Goal: Task Accomplishment & Management: Manage account settings

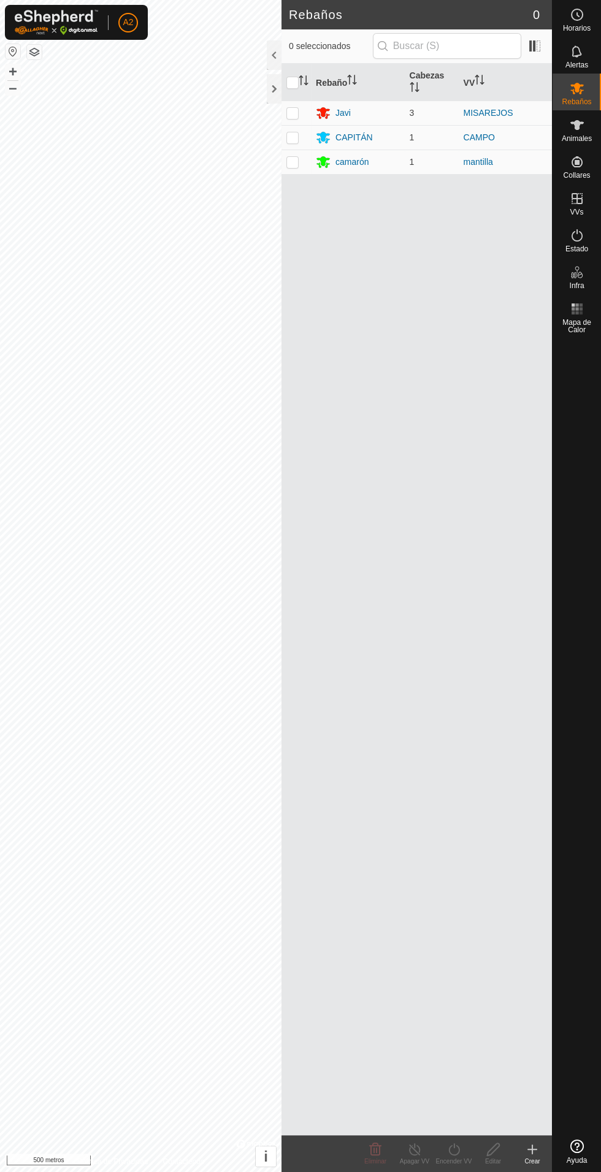
click at [353, 155] on div "camarón" at bounding box center [358, 162] width 84 height 15
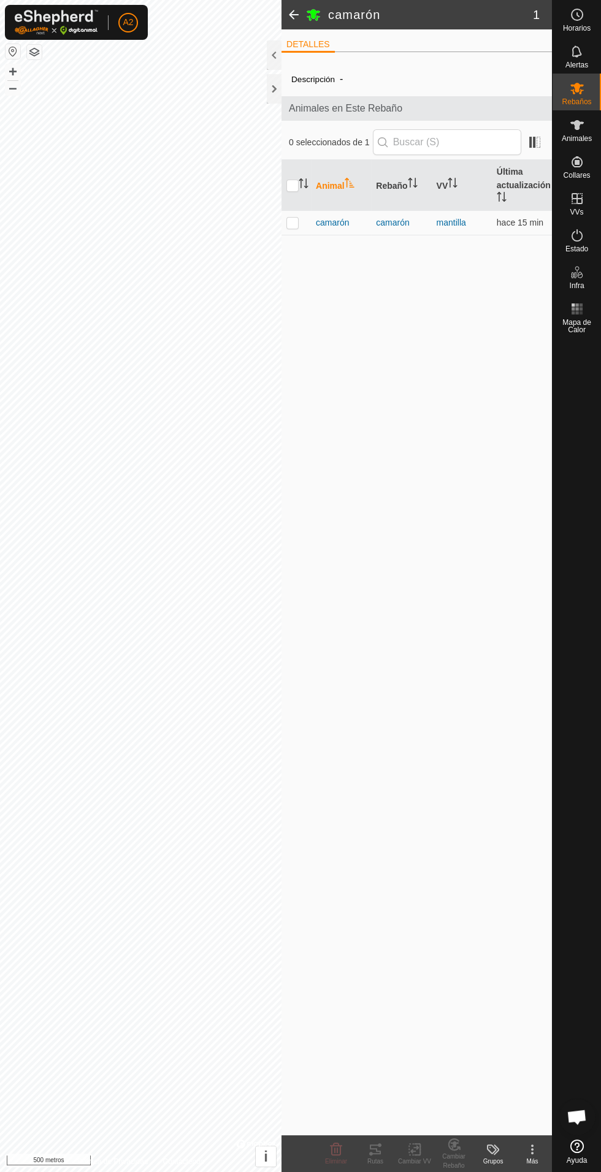
click at [346, 226] on font "camarón" at bounding box center [332, 223] width 33 height 10
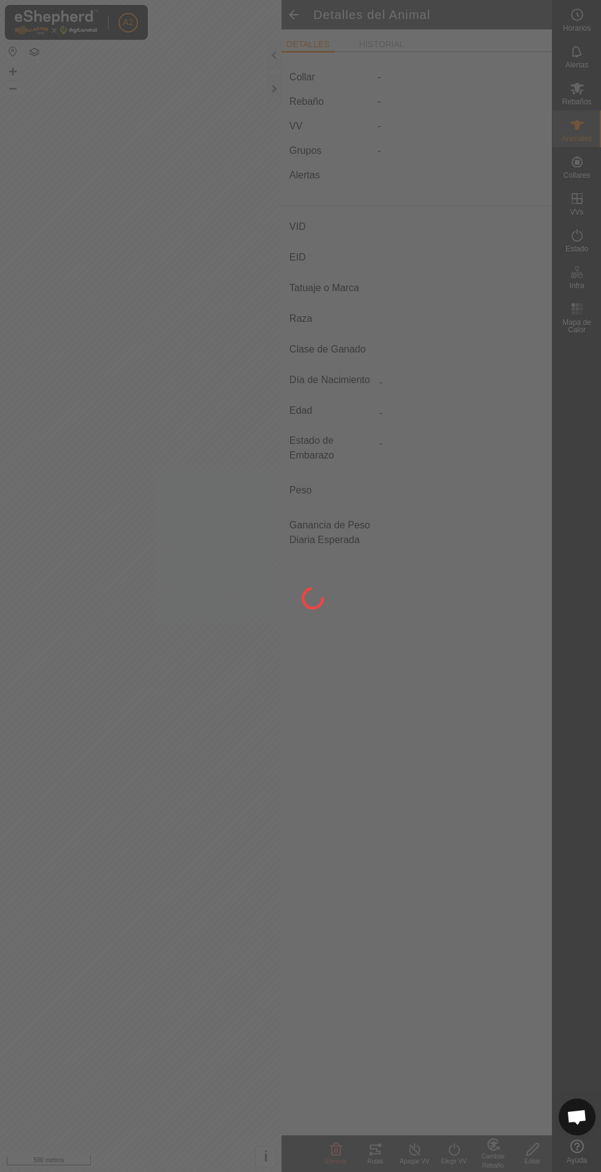
type input "camaron"
type input "-"
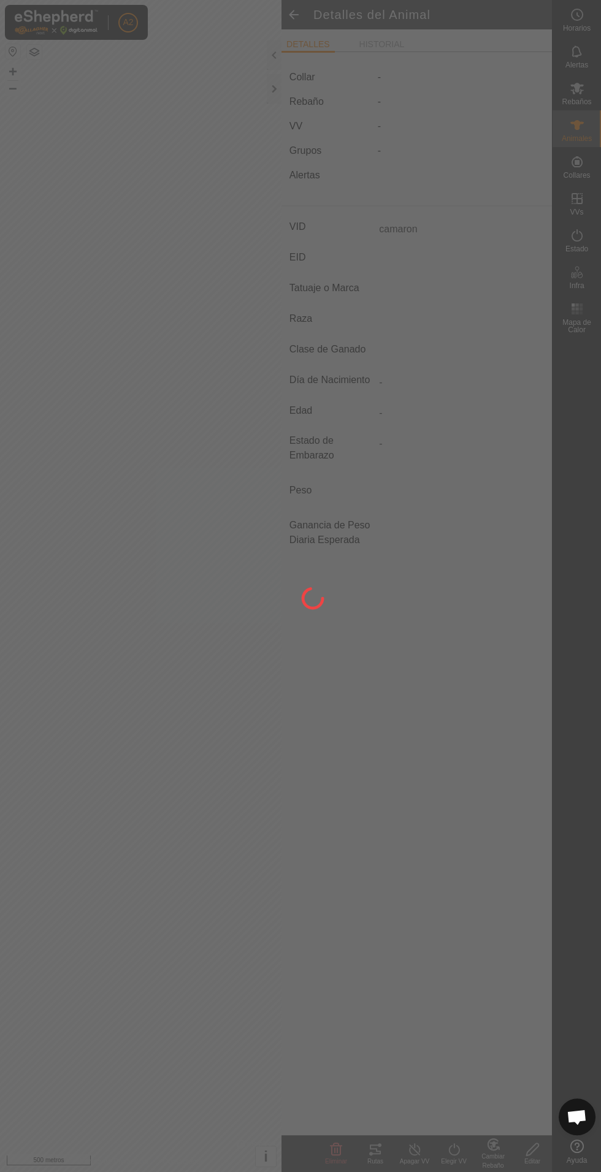
type input "0 kg"
type input "-"
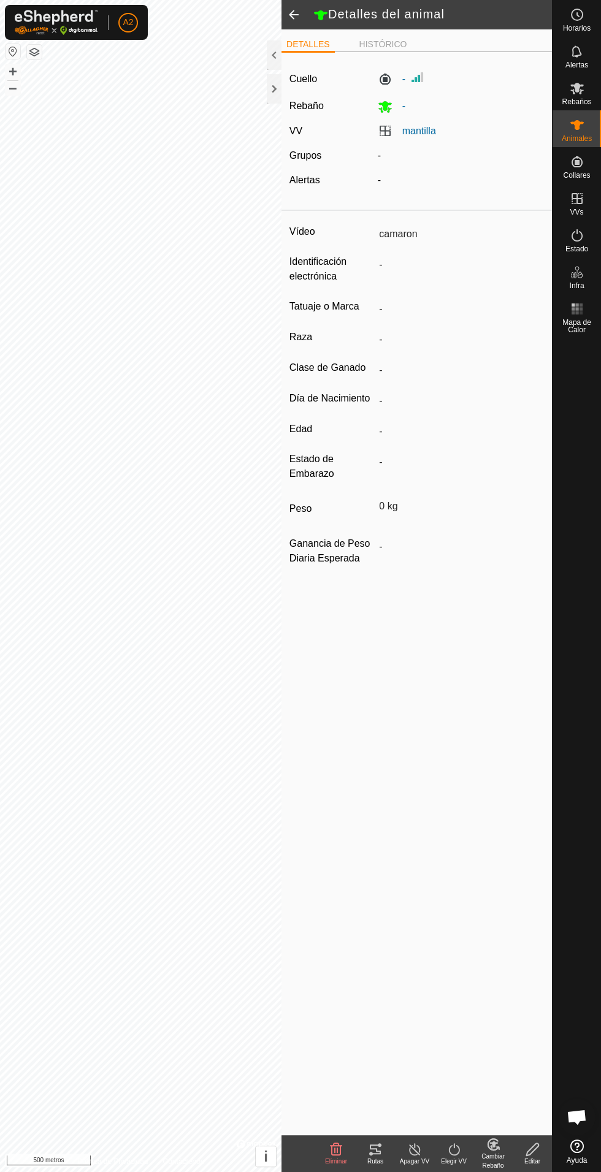
click at [375, 1149] on icon at bounding box center [375, 1149] width 15 height 15
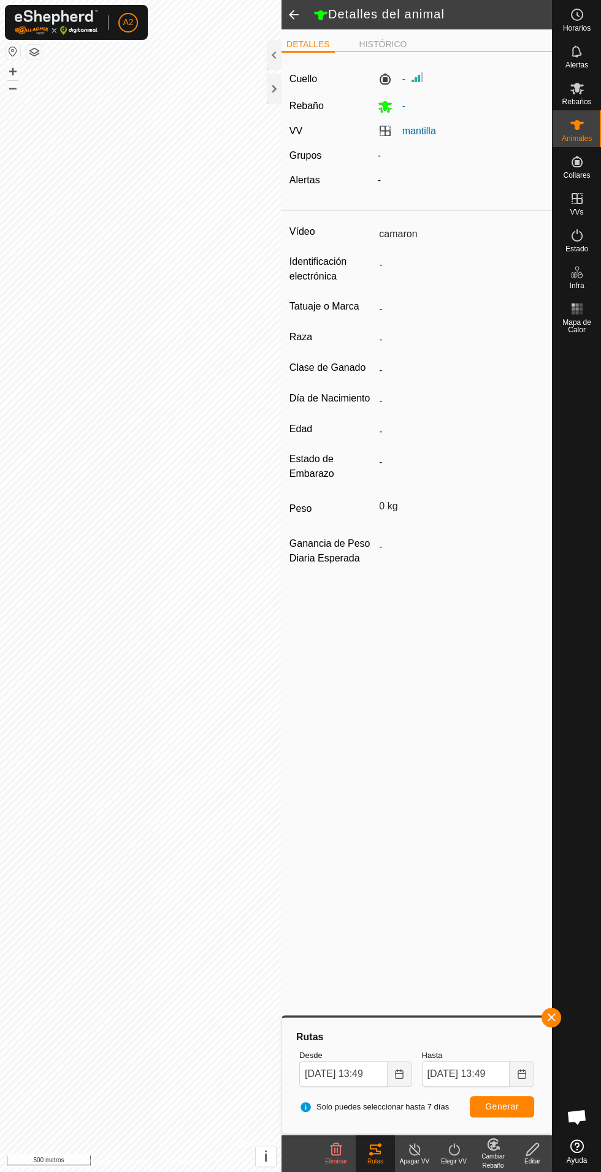
click at [271, 64] on div at bounding box center [274, 54] width 15 height 29
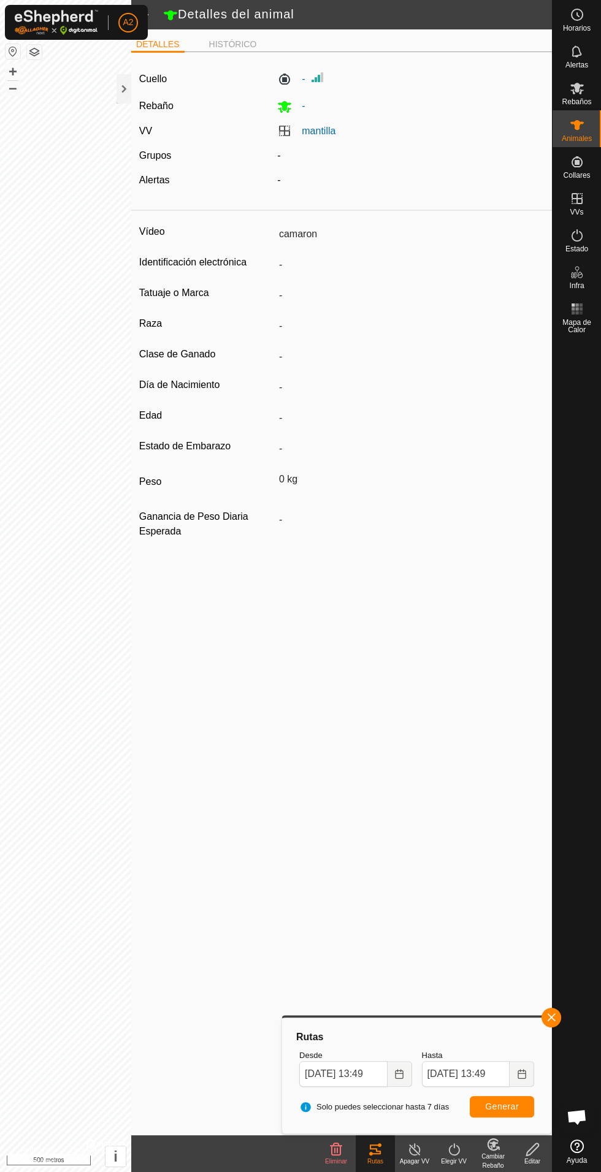
click at [120, 96] on div at bounding box center [124, 88] width 15 height 29
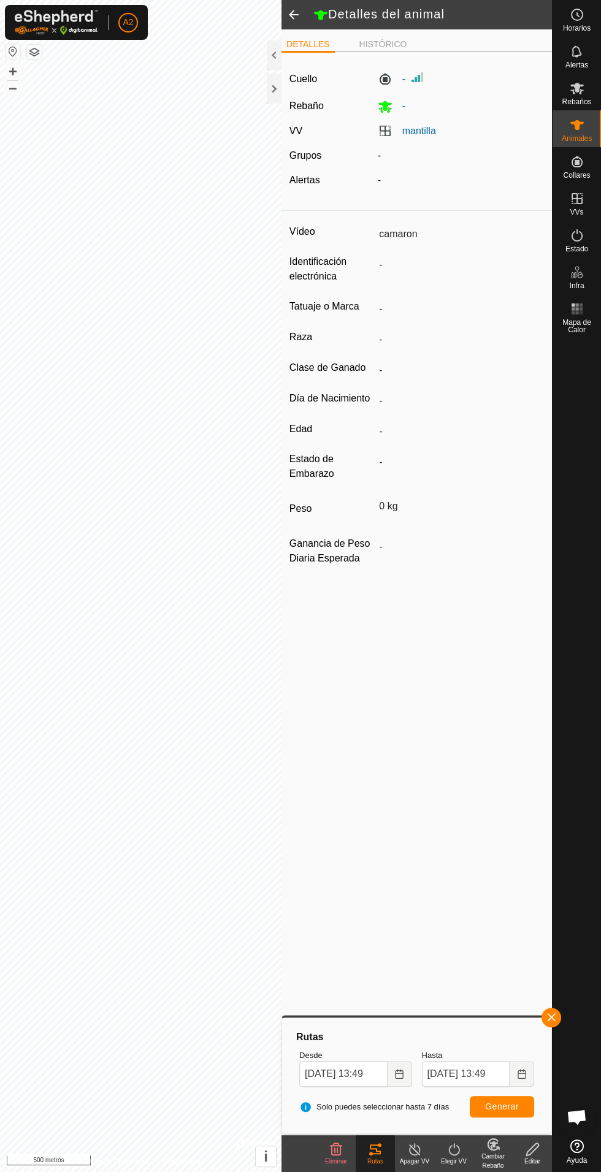
click at [273, 98] on div at bounding box center [274, 88] width 15 height 29
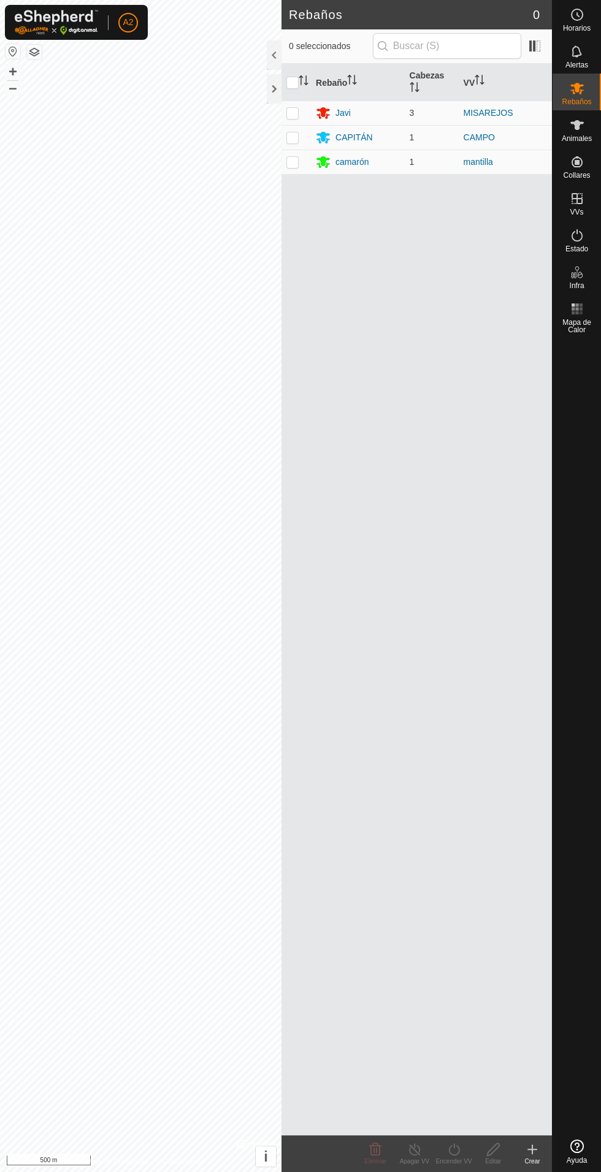
click at [360, 157] on font "camarón" at bounding box center [351, 162] width 33 height 10
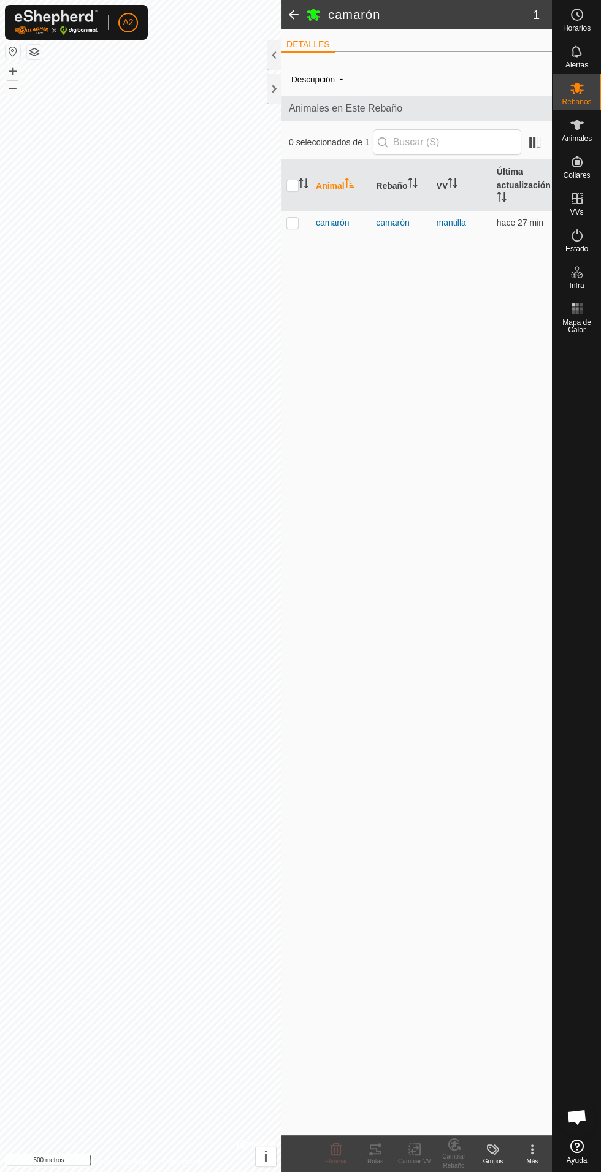
click at [341, 223] on font "camarón" at bounding box center [332, 223] width 33 height 10
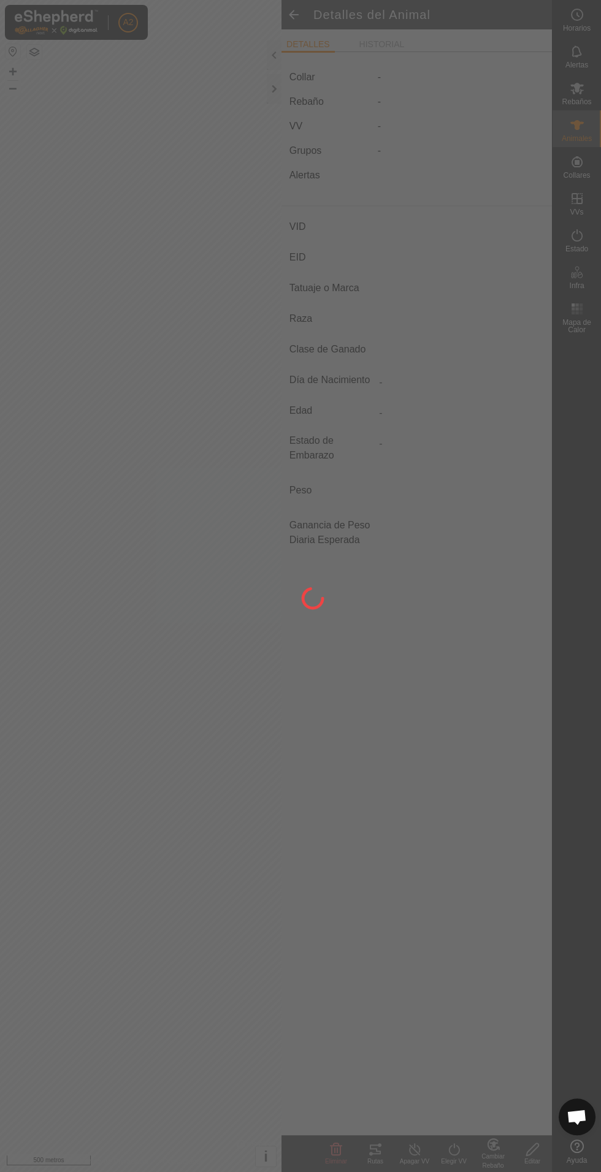
type input "camaron"
type input "-"
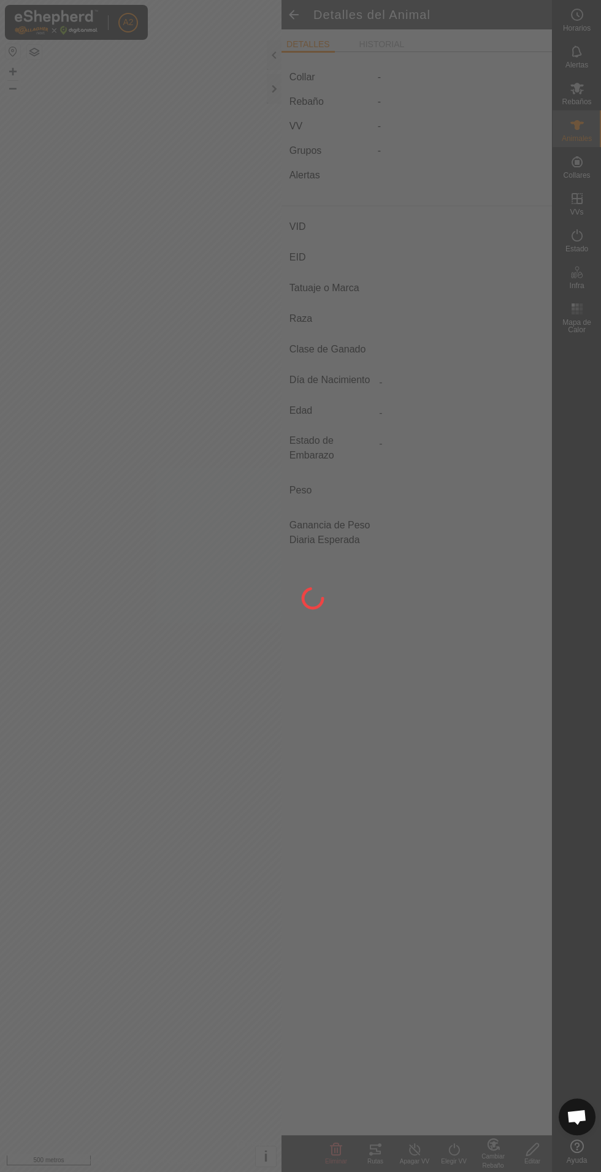
type input "0 kg"
type input "-"
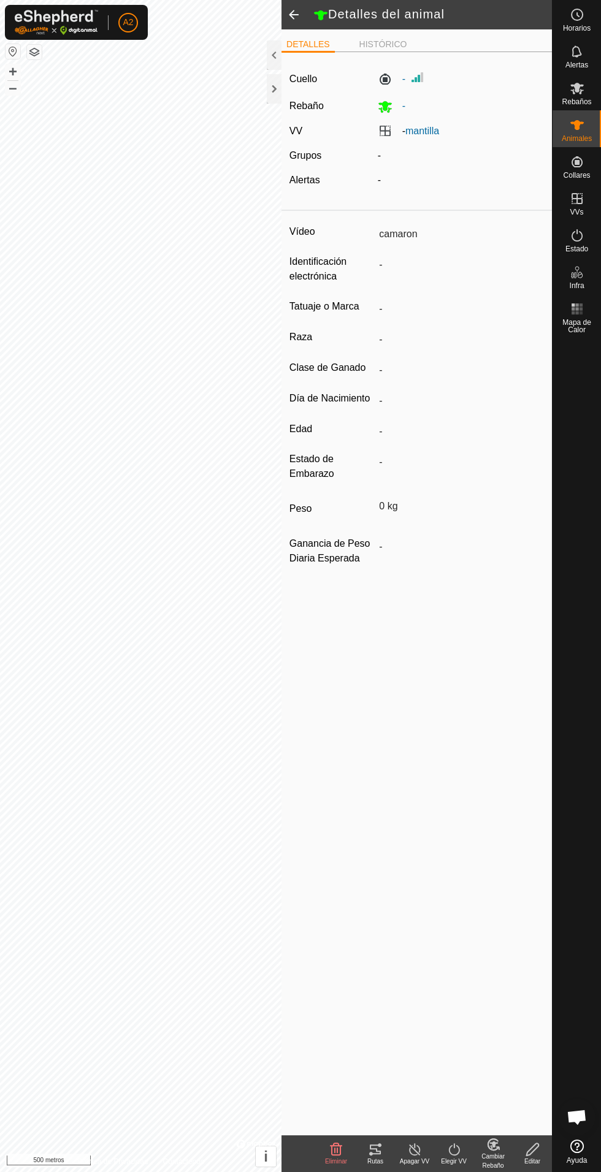
click at [376, 1139] on div "Rutas" at bounding box center [375, 1154] width 39 height 37
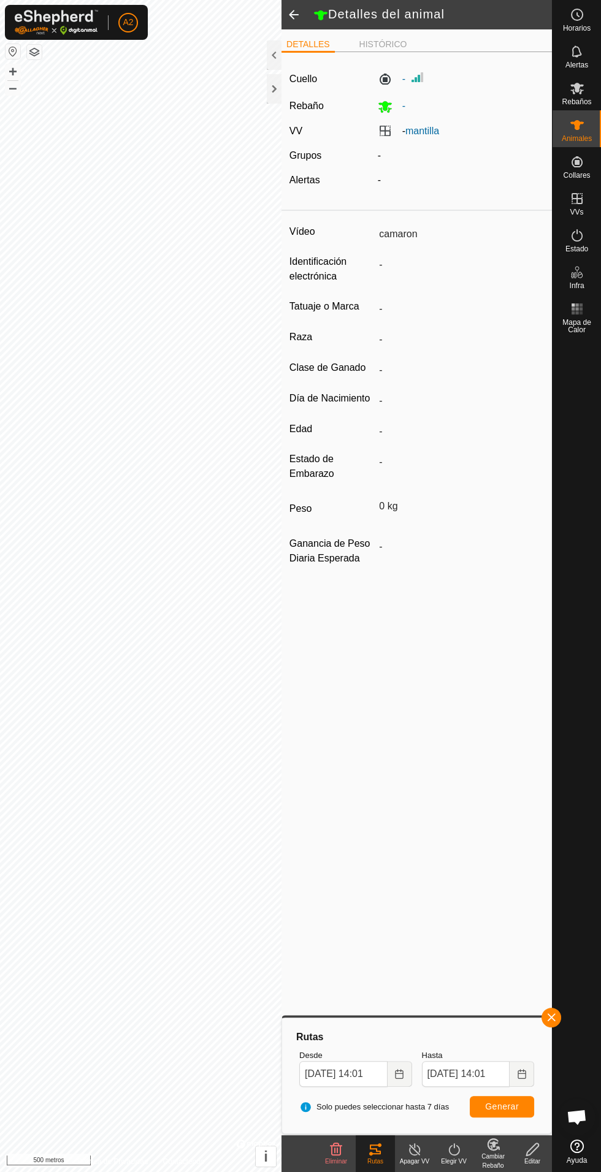
click at [280, 79] on div at bounding box center [274, 88] width 15 height 29
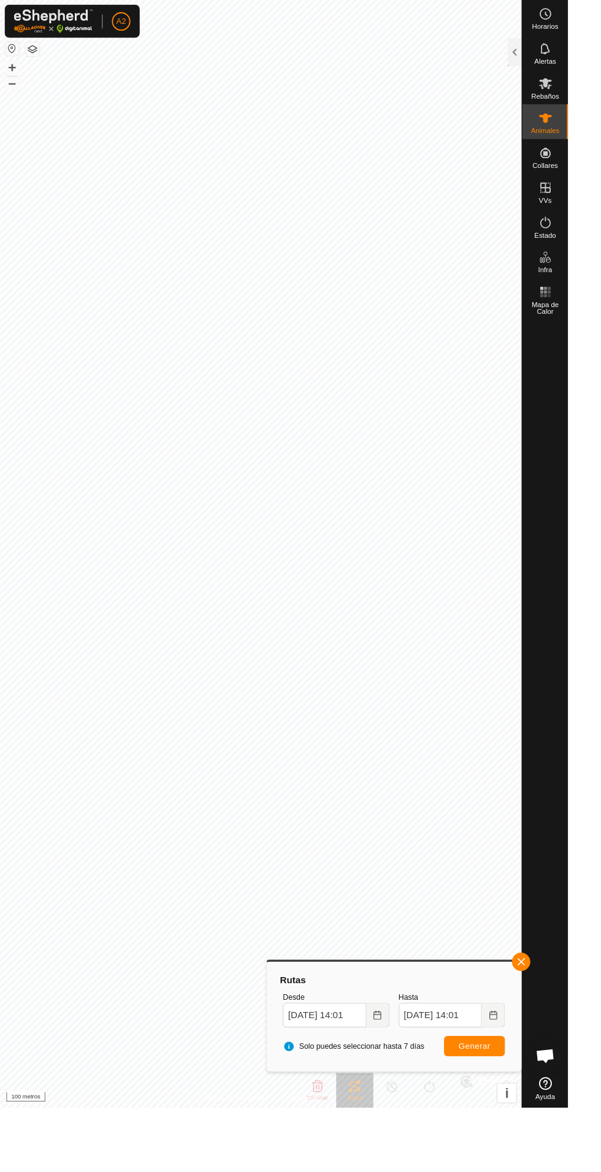
click at [537, 57] on div at bounding box center [544, 54] width 15 height 29
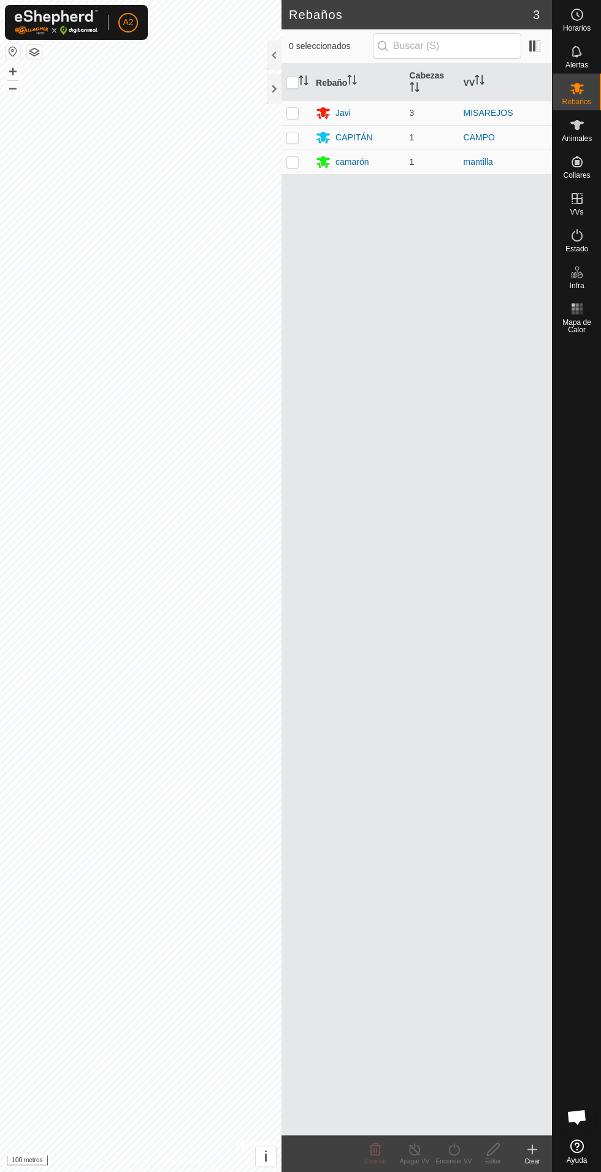
click at [359, 132] on font "CAPITÁN" at bounding box center [353, 137] width 37 height 10
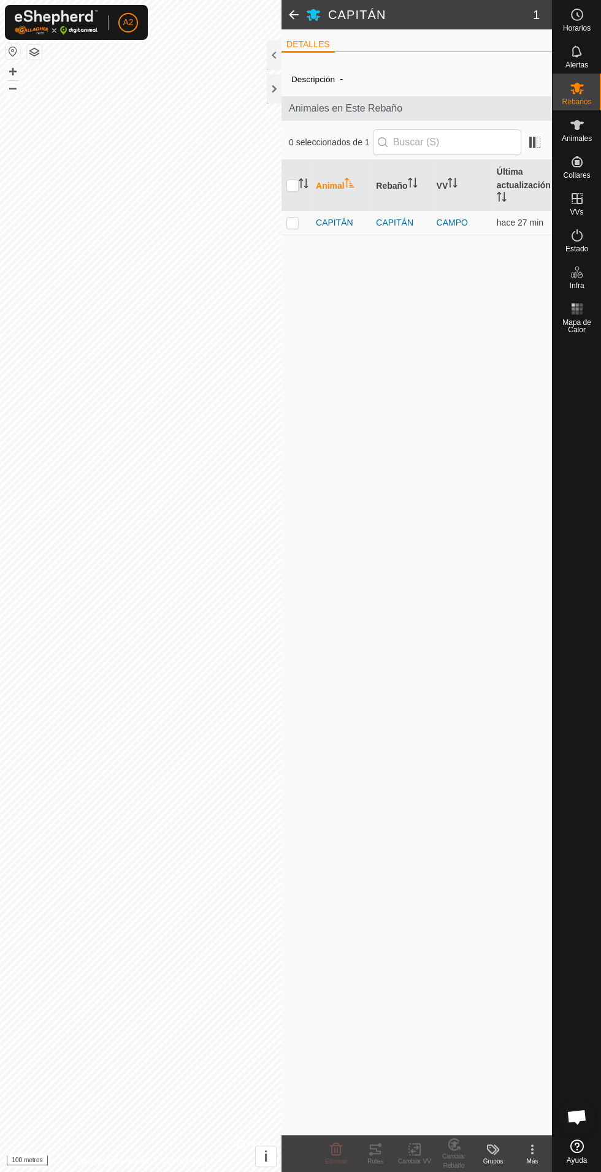
click at [342, 226] on font "CAPITÁN" at bounding box center [334, 223] width 37 height 10
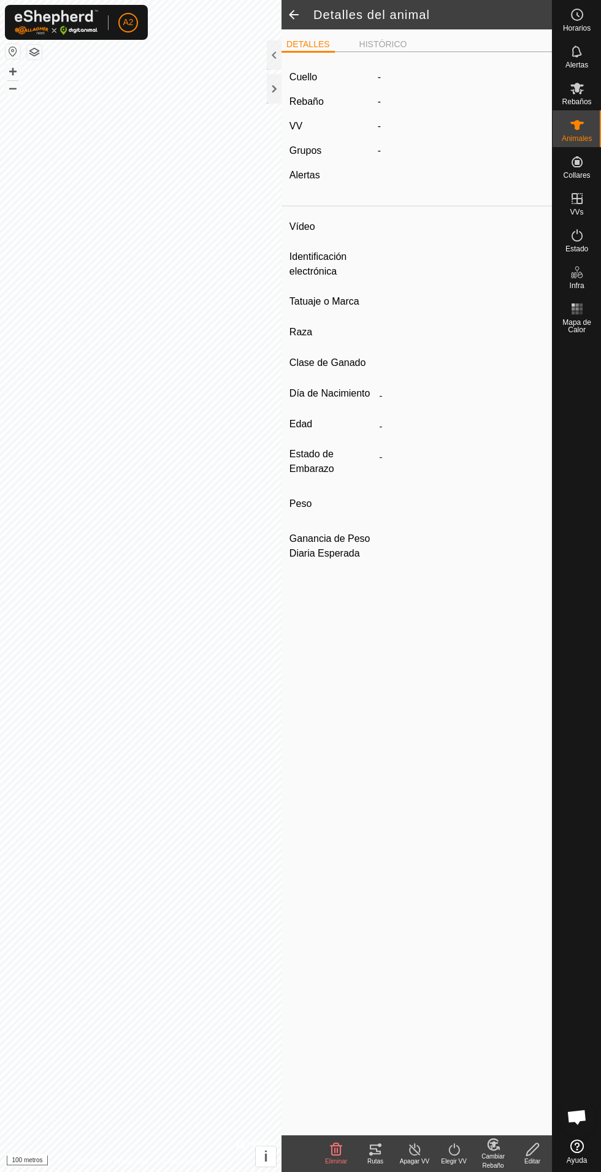
type input "CAPITAN"
type input "-"
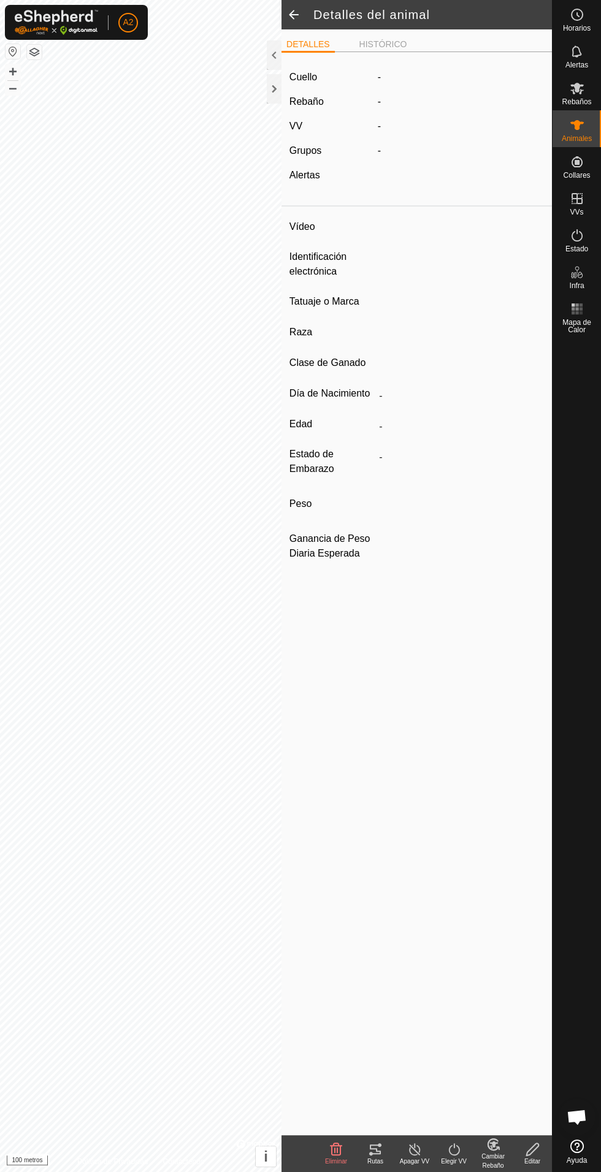
type input "0 kg"
type input "-"
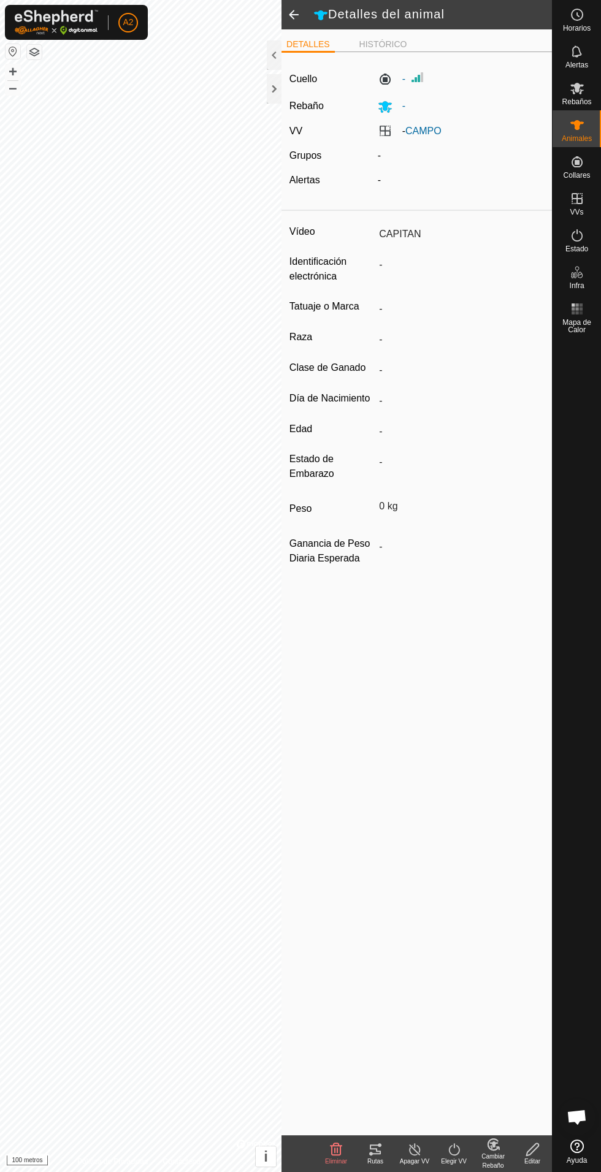
click at [380, 1145] on icon at bounding box center [375, 1150] width 11 height 10
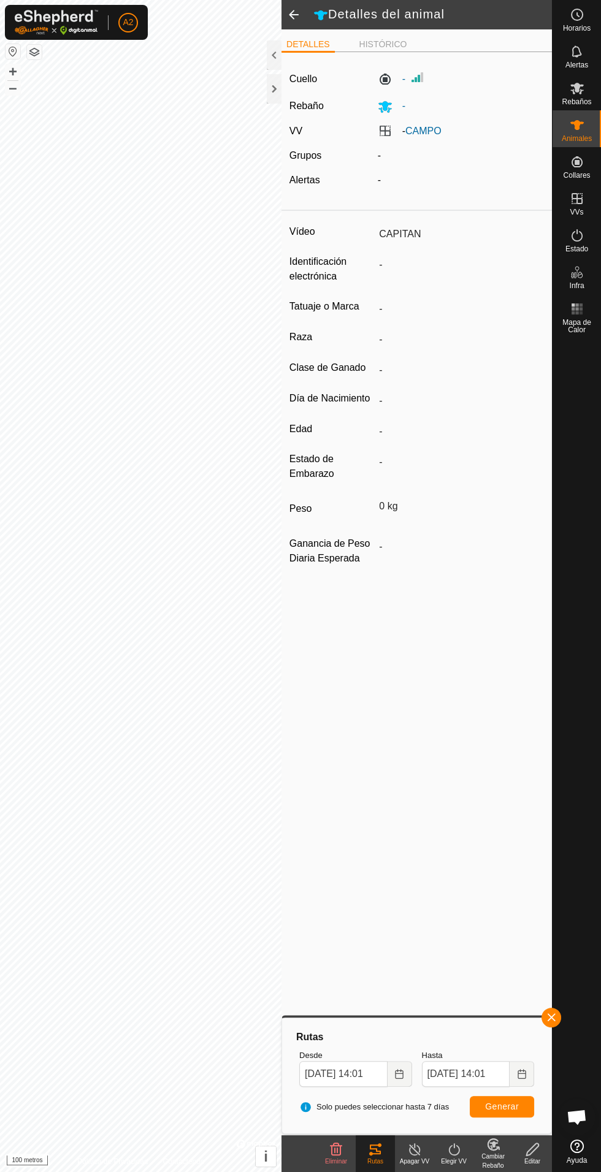
click at [272, 88] on div at bounding box center [274, 88] width 15 height 29
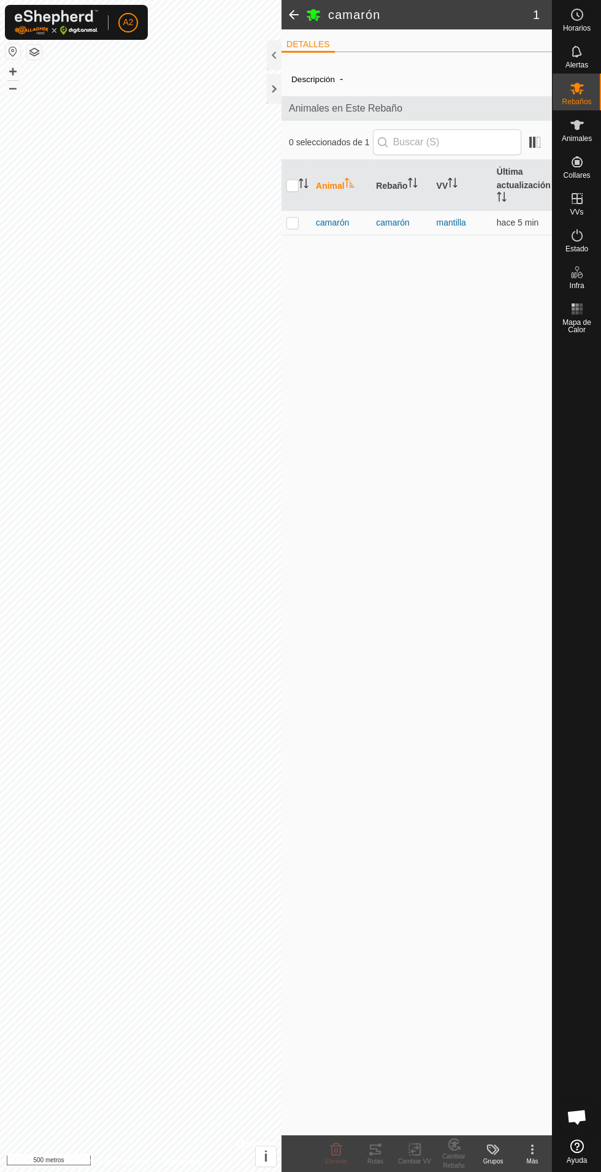
click at [341, 225] on font "camarón" at bounding box center [332, 223] width 33 height 10
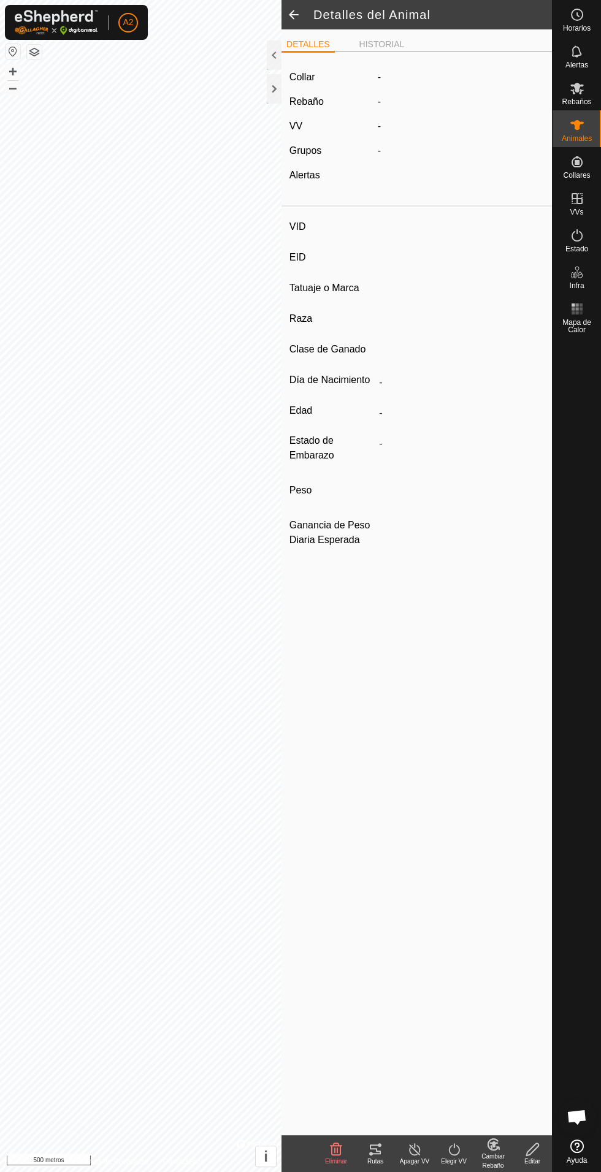
type input "camaron"
type input "-"
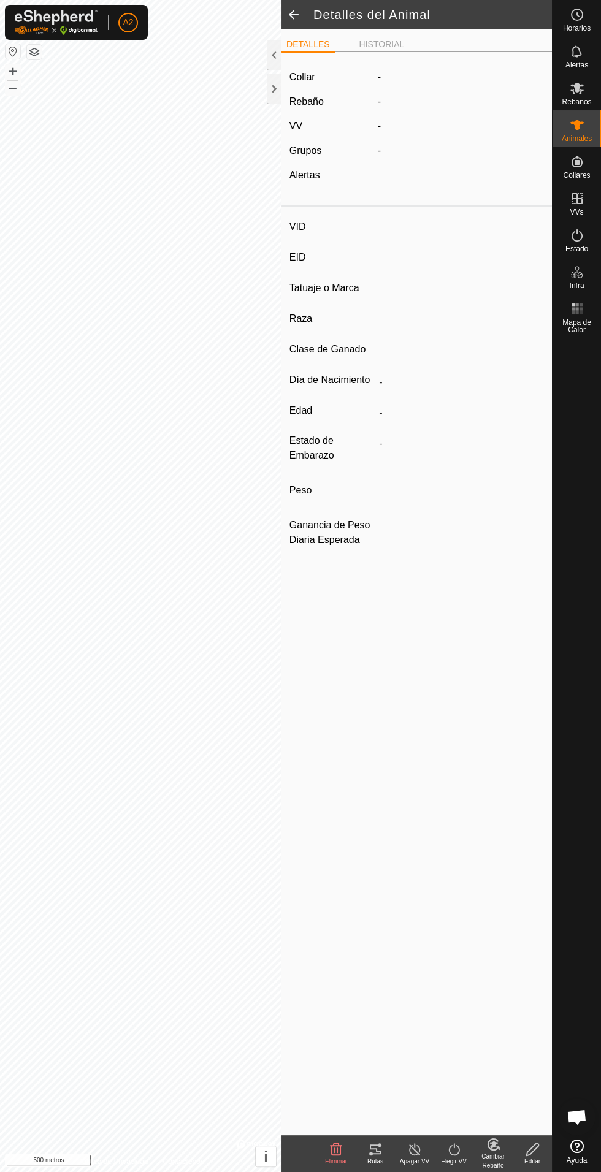
type input "0 kg"
type input "-"
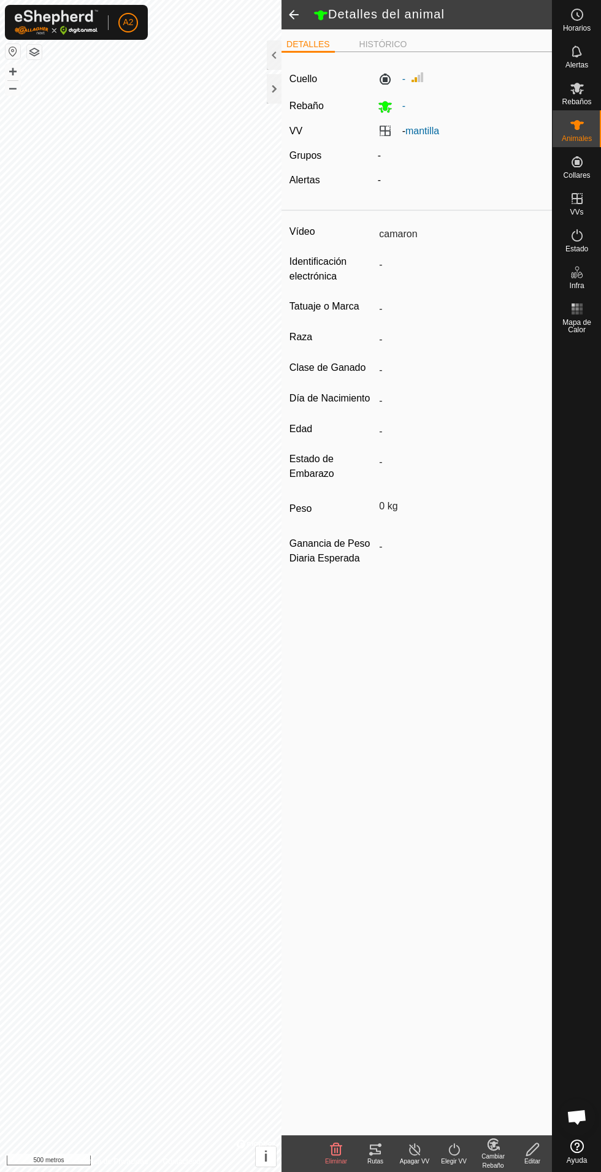
click at [380, 1145] on icon at bounding box center [375, 1150] width 11 height 10
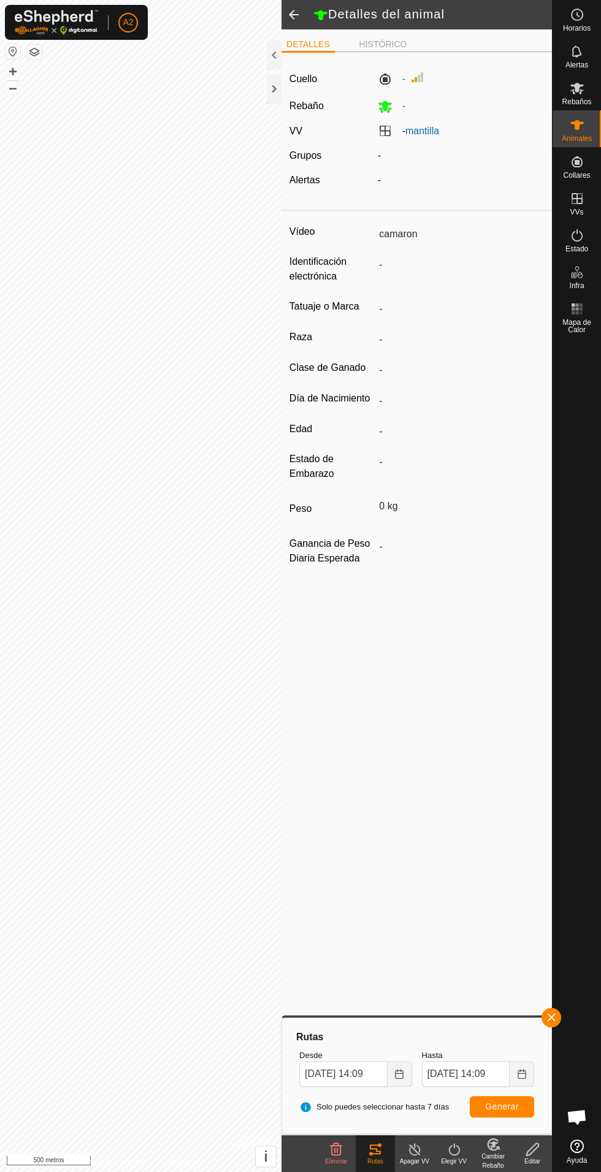
click at [268, 97] on div at bounding box center [274, 88] width 15 height 29
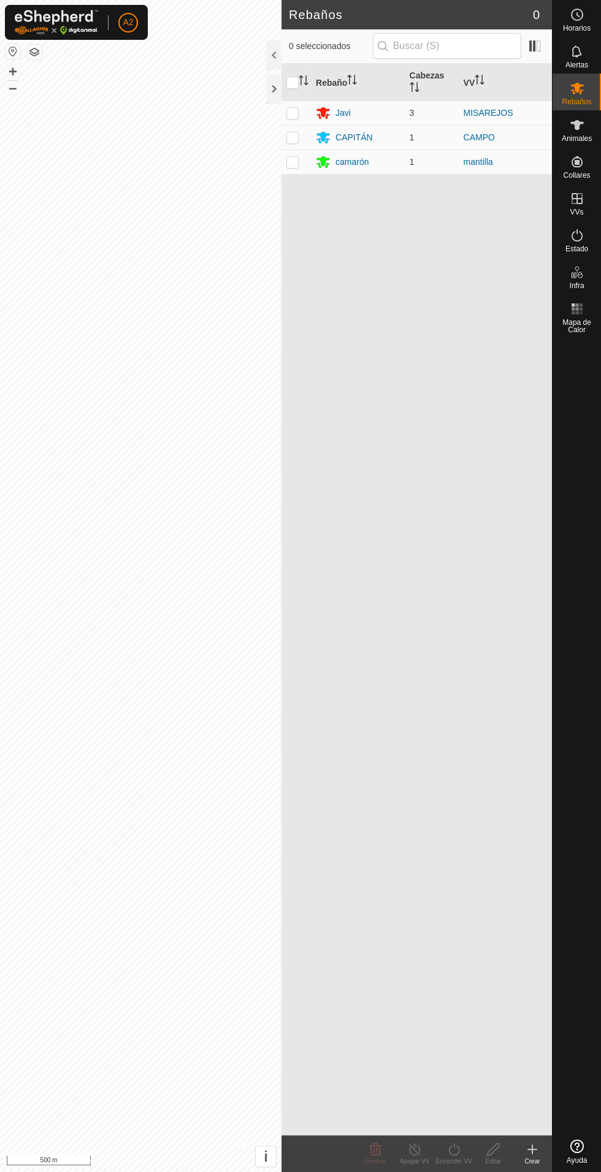
click at [372, 155] on div "camarón" at bounding box center [358, 162] width 84 height 15
click at [372, 130] on div "CAPITÁN" at bounding box center [358, 137] width 84 height 15
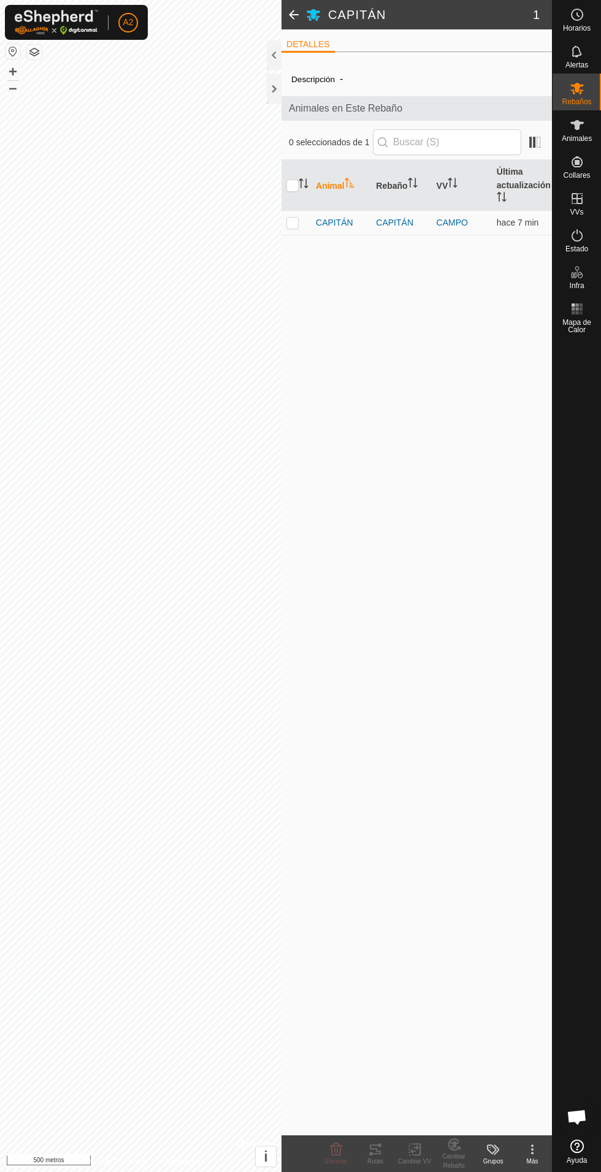
click at [339, 223] on font "CAPITÁN" at bounding box center [334, 223] width 37 height 10
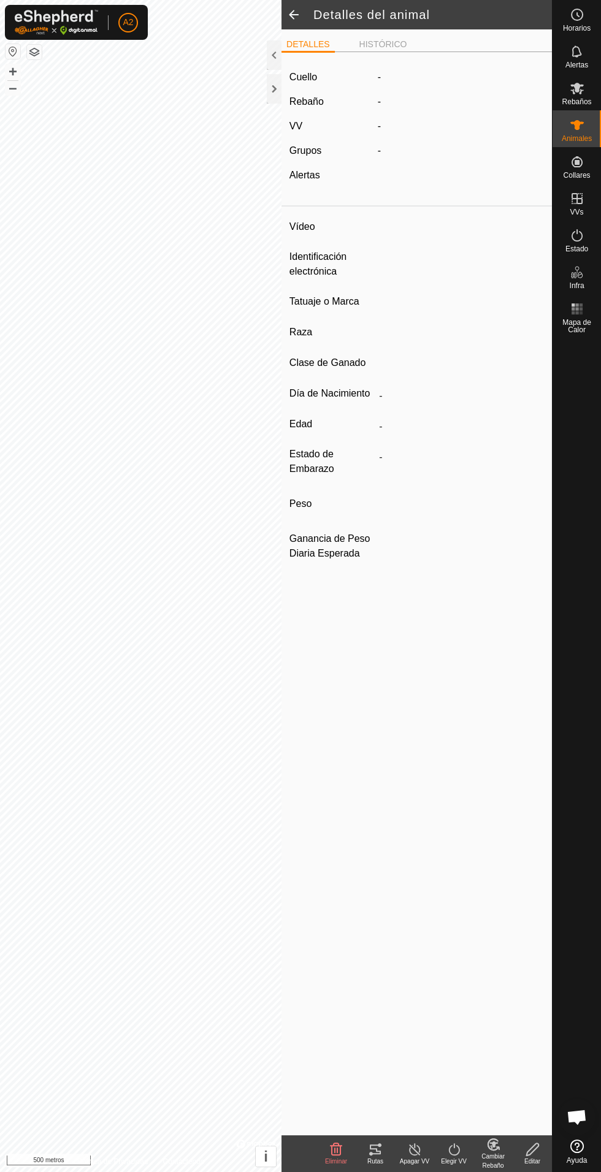
type input "CAPITAN"
type input "-"
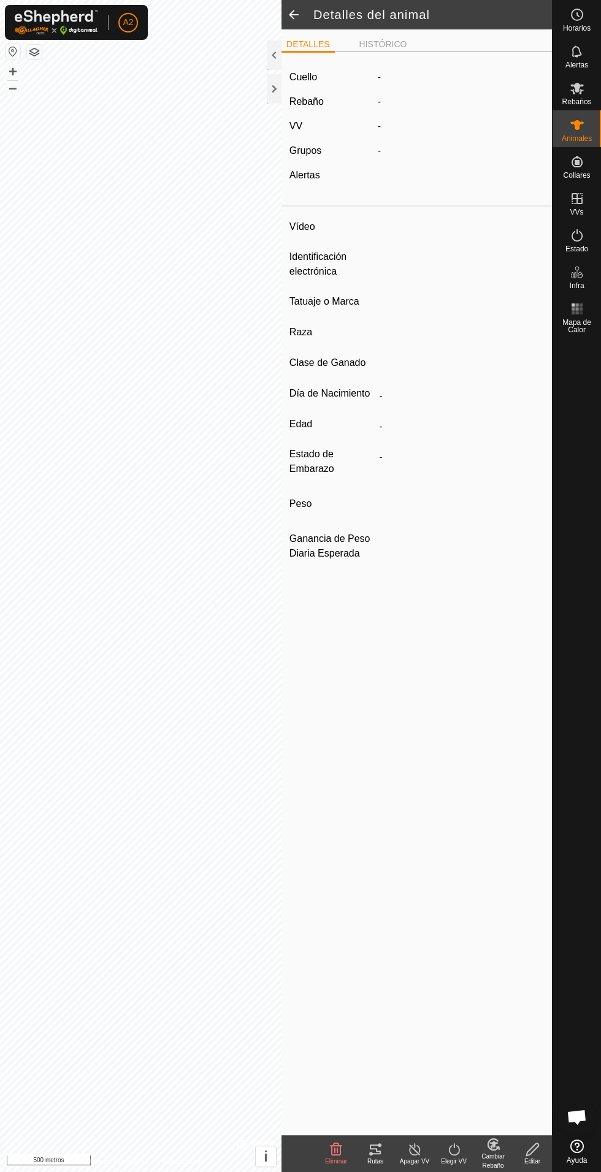
type input "0 kg"
type input "-"
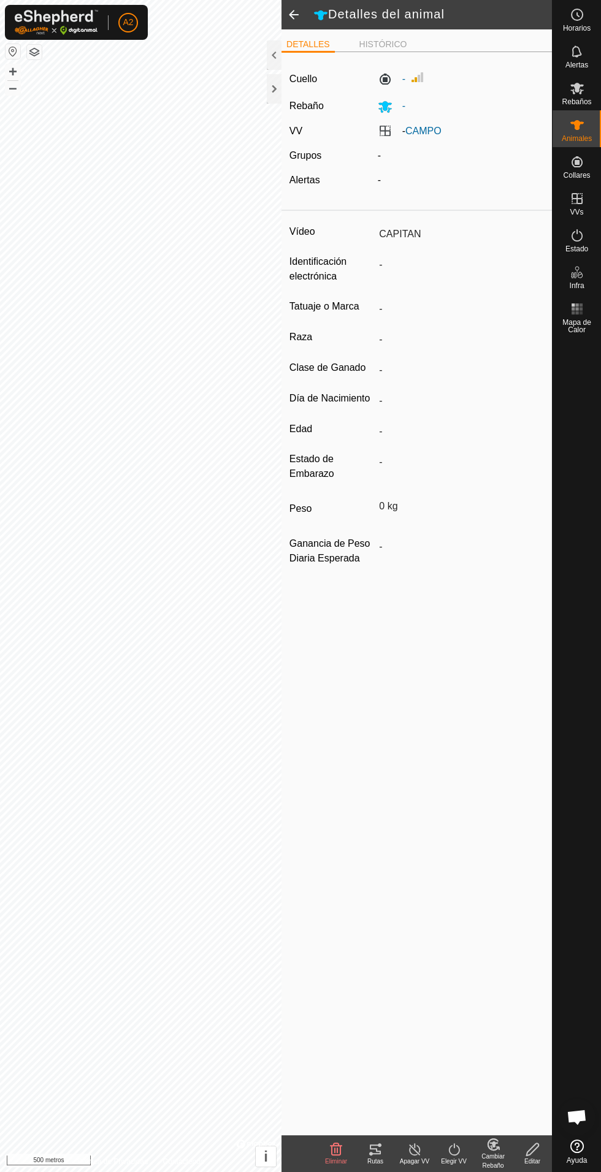
click at [387, 1162] on div "Rutas" at bounding box center [375, 1161] width 39 height 9
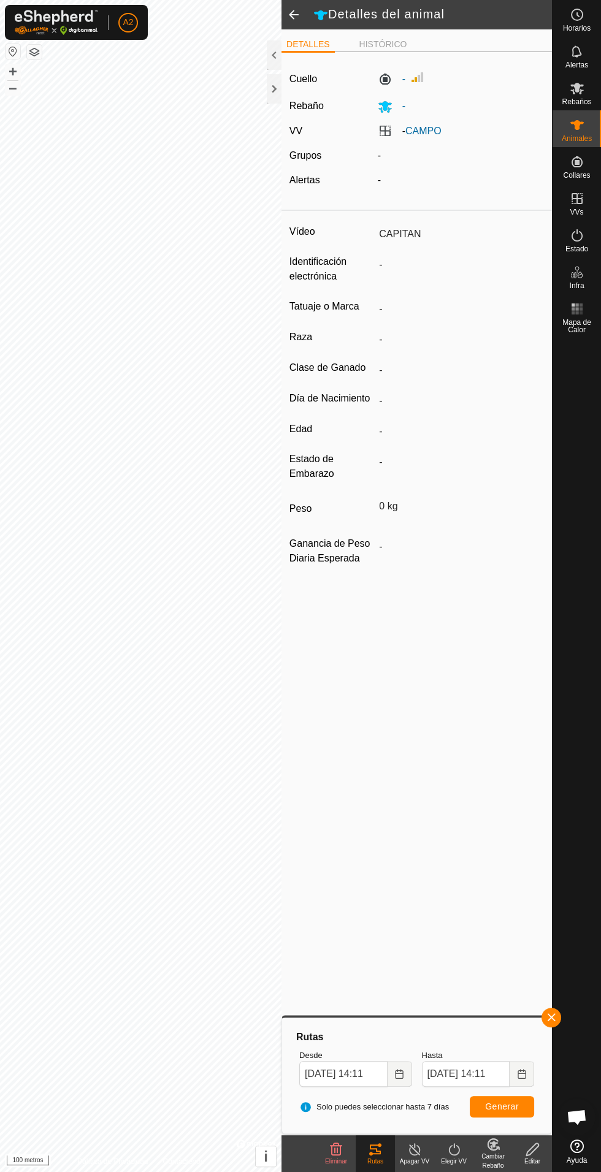
click at [272, 89] on div at bounding box center [274, 88] width 15 height 29
